Goal: Check status: Verify the current state of an ongoing process or item

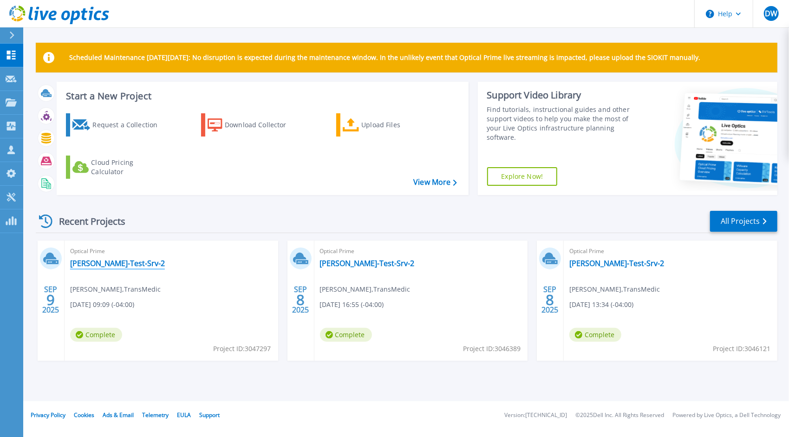
click at [97, 262] on link "[PERSON_NAME]-Test-Srv-2" at bounding box center [117, 263] width 95 height 9
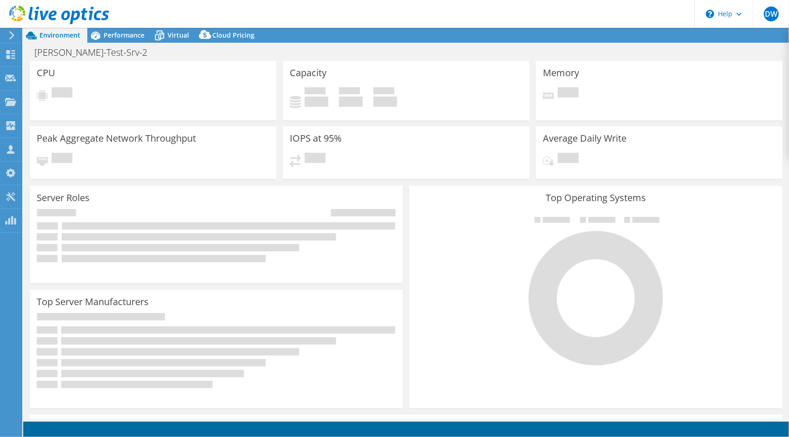
select select "USD"
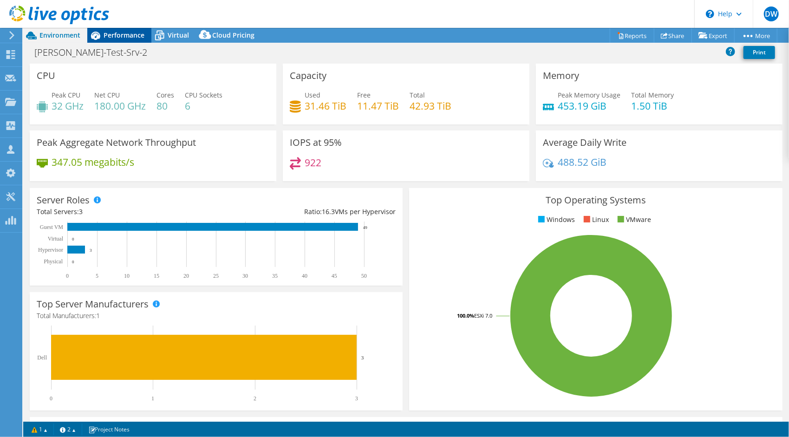
click at [126, 38] on span "Performance" at bounding box center [124, 35] width 41 height 9
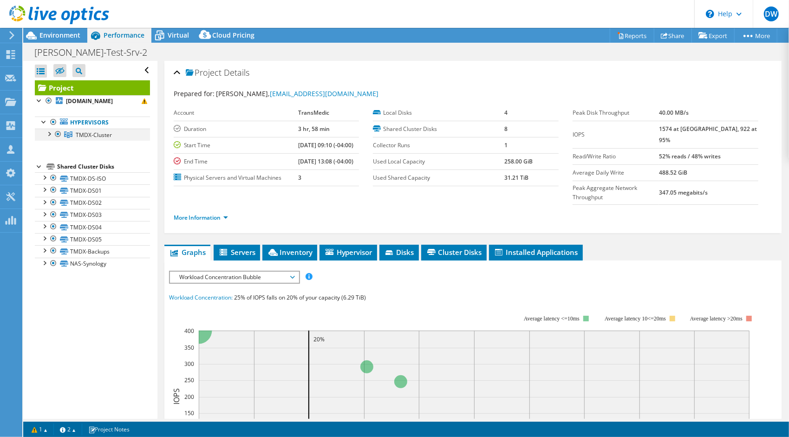
click at [48, 138] on div at bounding box center [48, 133] width 9 height 9
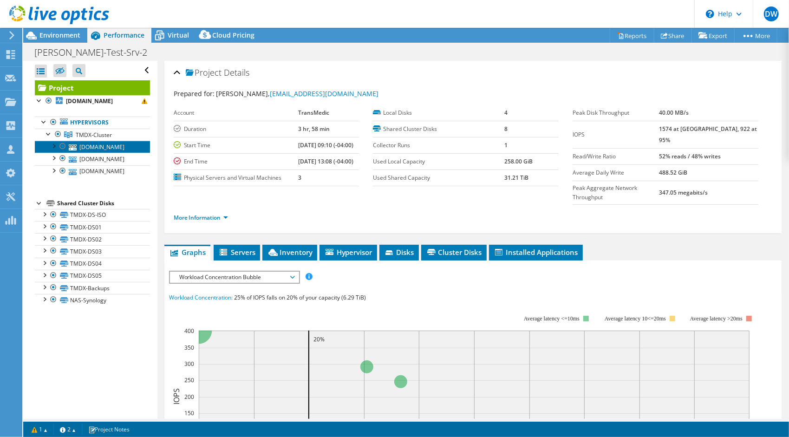
click at [98, 153] on link "tmdx-esx2.woburn.transmedics.com" at bounding box center [92, 147] width 115 height 12
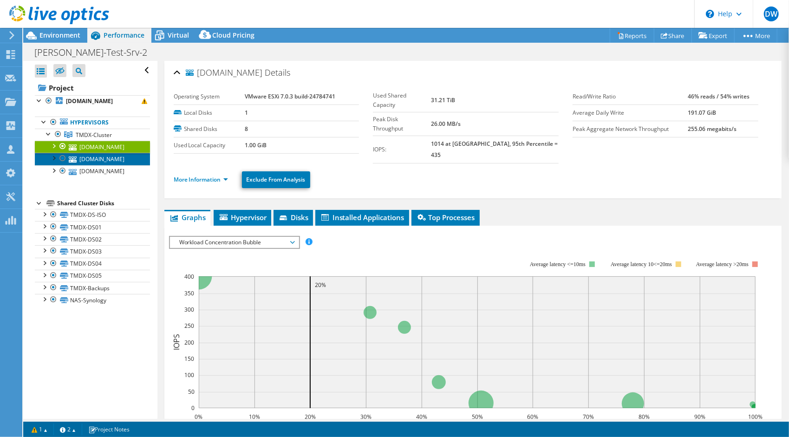
click at [103, 165] on link "tmdx-esx3.woburn.transmedics.com" at bounding box center [92, 159] width 115 height 12
